Goal: Task Accomplishment & Management: Use online tool/utility

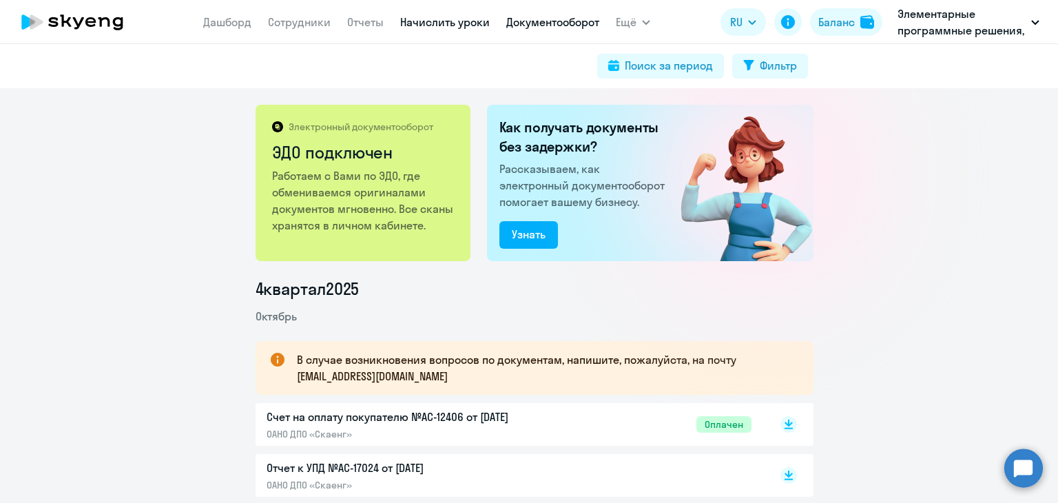
click at [469, 20] on link "Начислить уроки" at bounding box center [445, 22] width 90 height 14
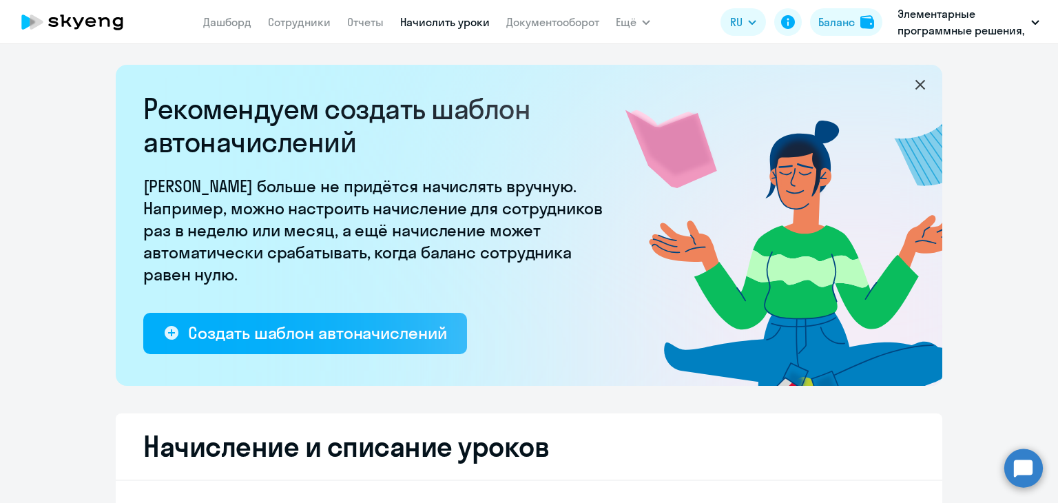
select select "10"
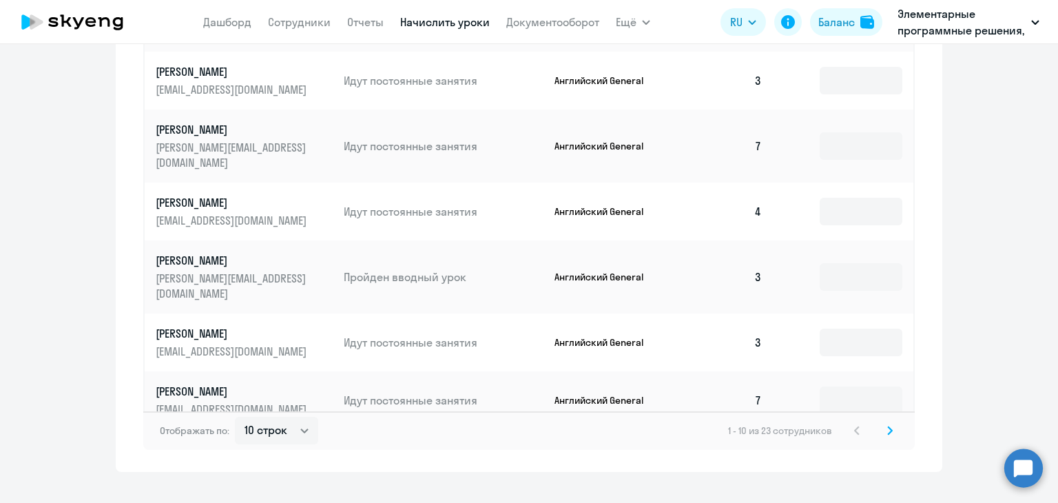
scroll to position [919, 0]
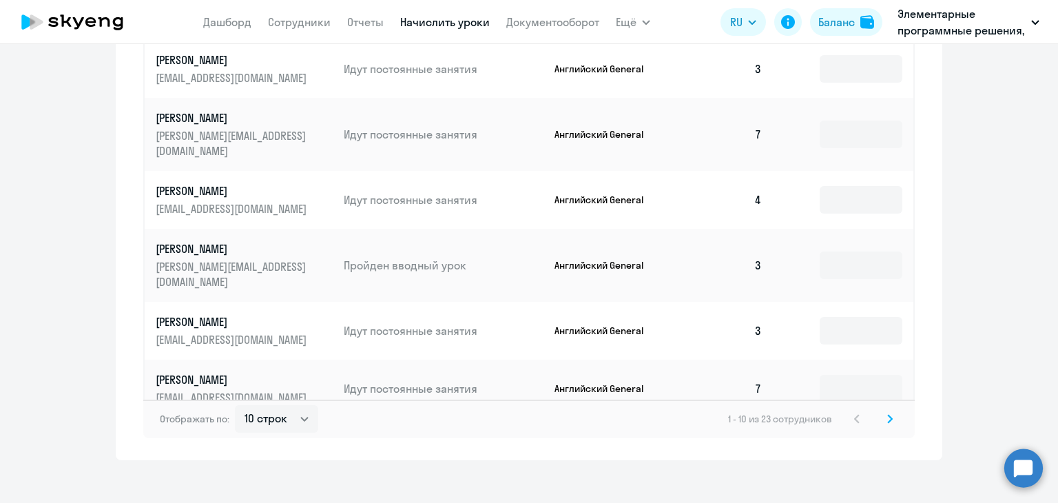
click at [882, 412] on svg-icon at bounding box center [890, 419] width 17 height 17
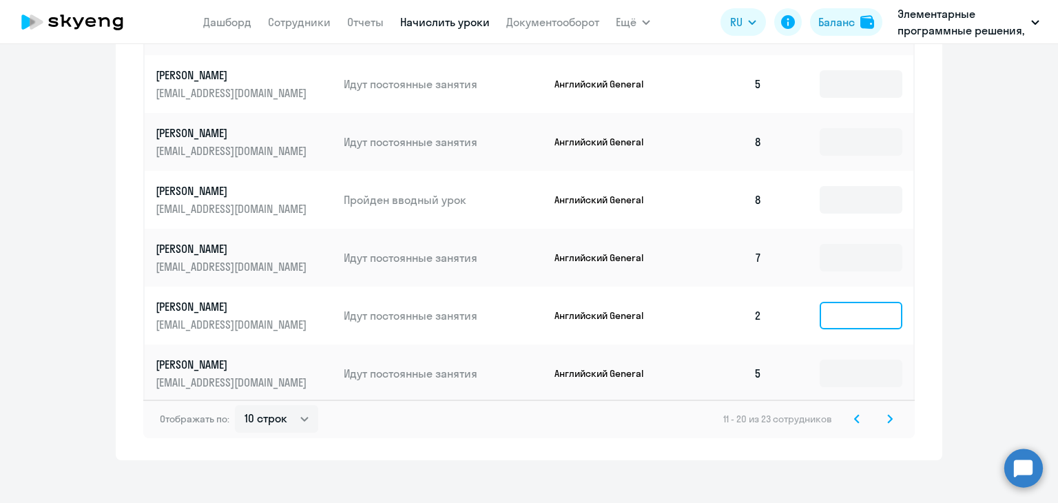
click at [860, 302] on input at bounding box center [861, 316] width 83 height 28
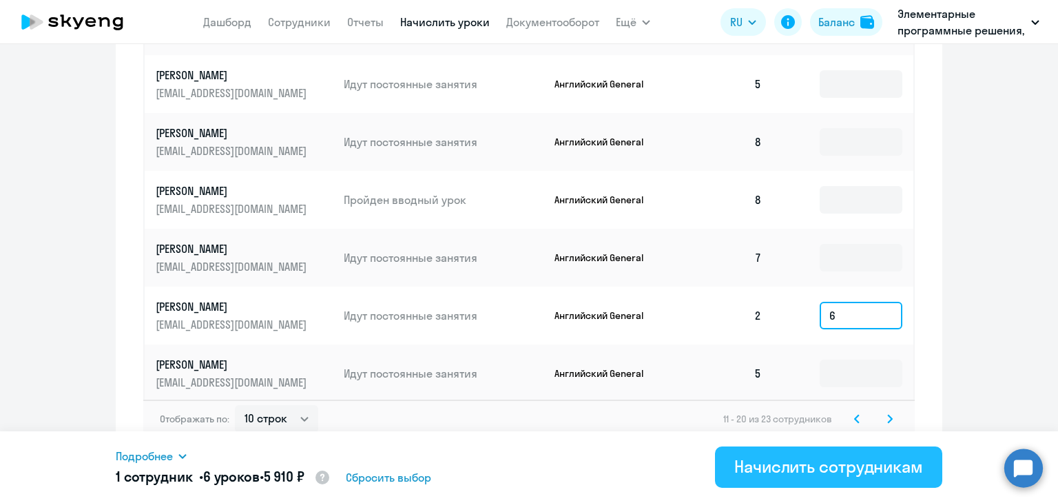
type input "6"
click at [846, 475] on div "Начислить сотрудникам" at bounding box center [829, 466] width 189 height 22
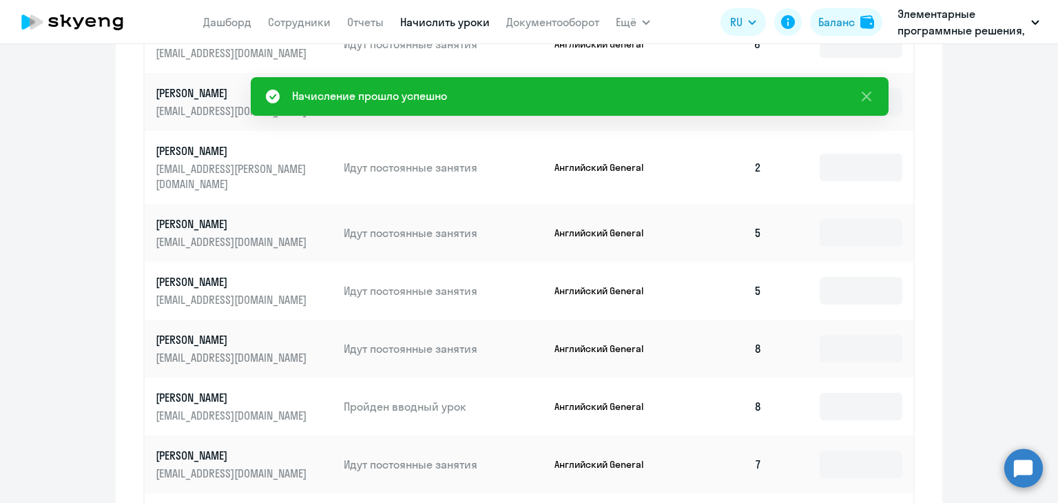
scroll to position [575, 0]
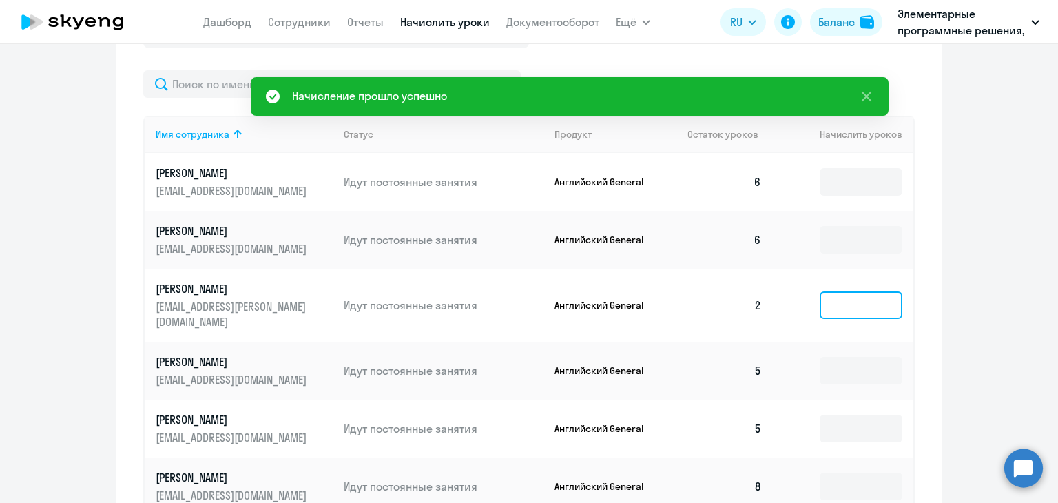
click at [867, 291] on input at bounding box center [861, 305] width 83 height 28
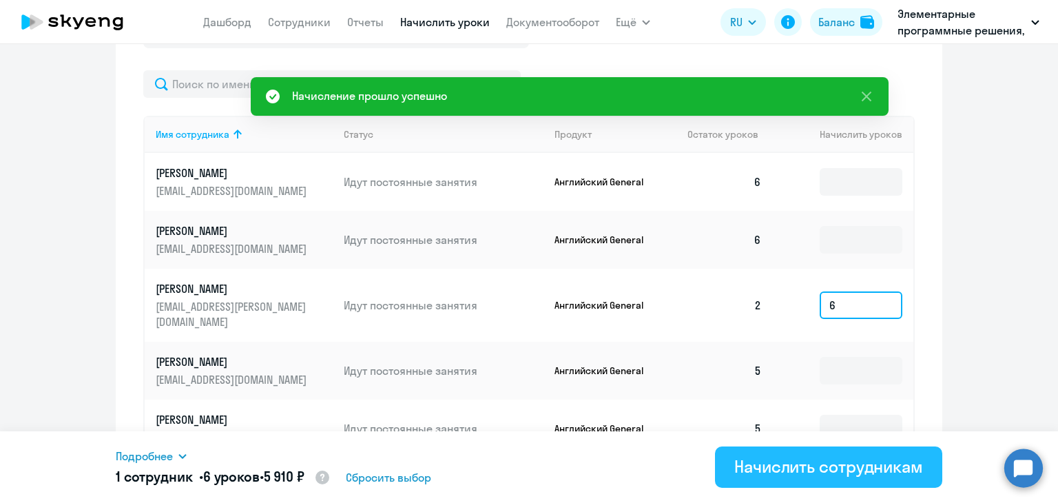
type input "6"
click at [791, 455] on div "Начислить сотрудникам" at bounding box center [829, 466] width 189 height 22
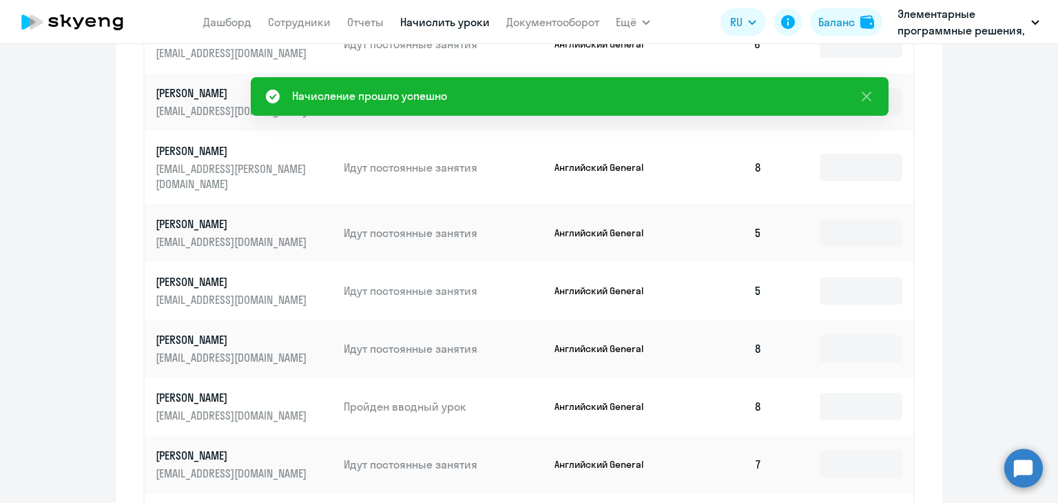
scroll to position [919, 0]
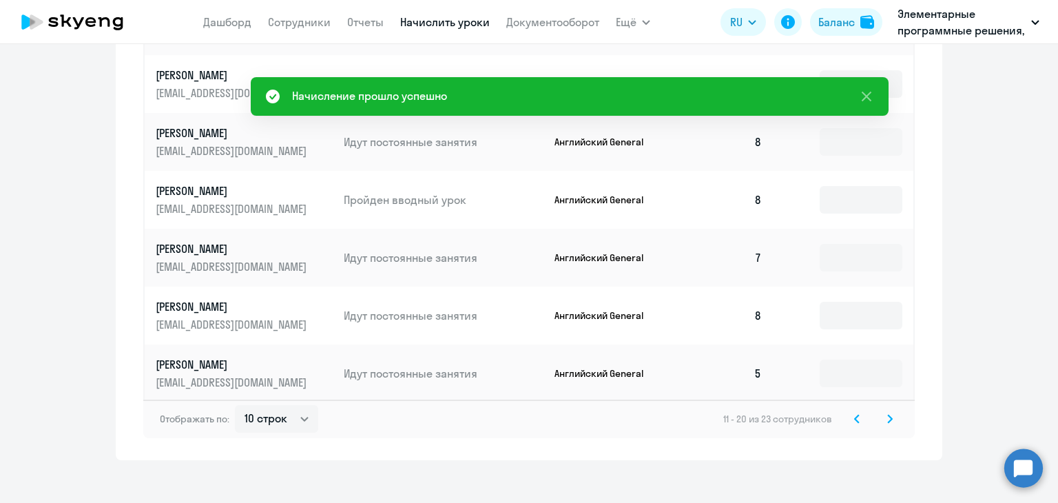
click at [888, 411] on svg-icon at bounding box center [890, 419] width 17 height 17
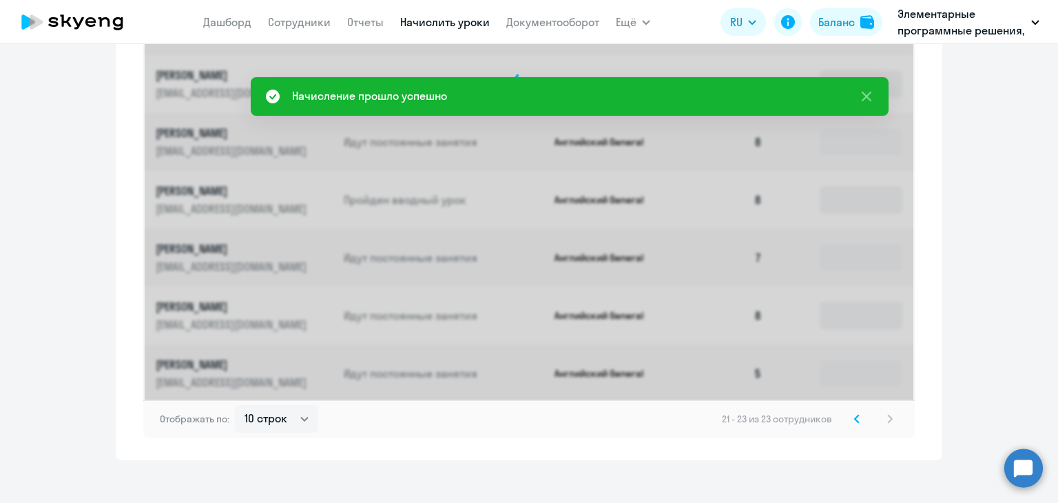
scroll to position [514, 0]
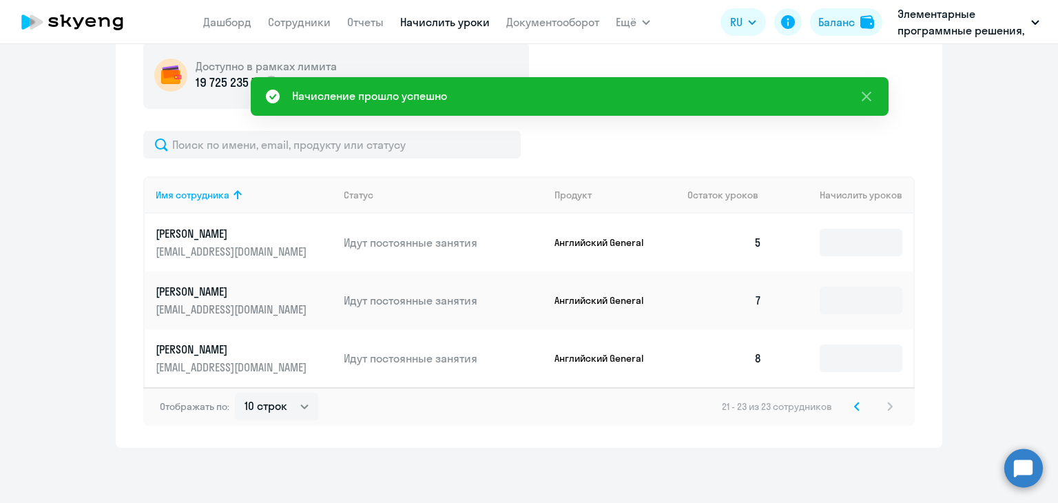
click at [849, 425] on div "Отображать по: 10 строк 30 строк 50 строк 21 - 23 из 23 сотрудников" at bounding box center [529, 406] width 772 height 39
click at [854, 409] on icon at bounding box center [857, 407] width 6 height 10
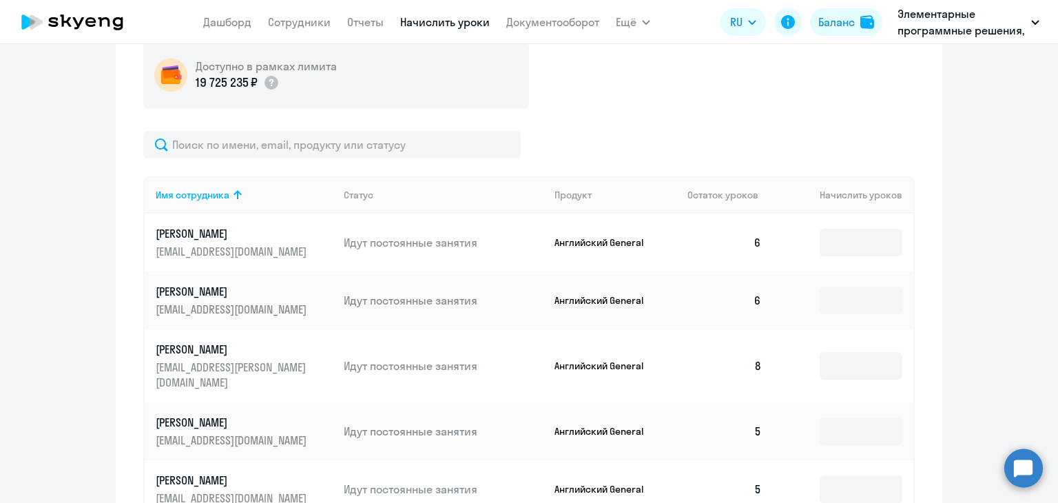
scroll to position [919, 0]
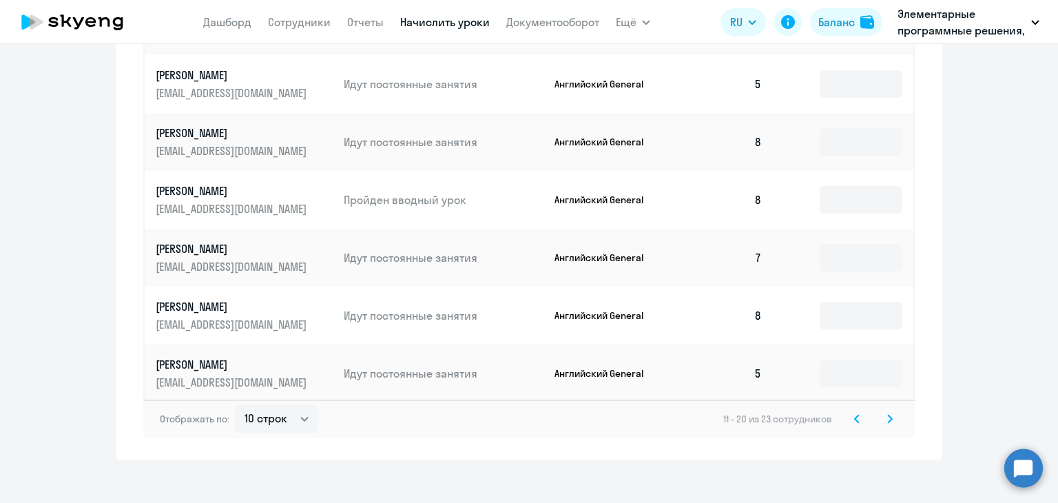
click at [849, 411] on svg-icon at bounding box center [857, 419] width 17 height 17
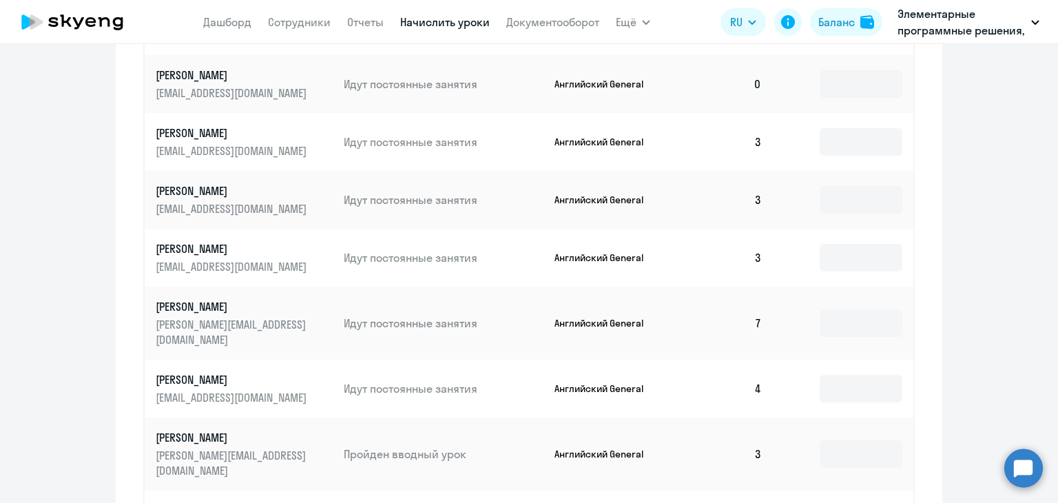
scroll to position [644, 0]
